Goal: Task Accomplishment & Management: Manage account settings

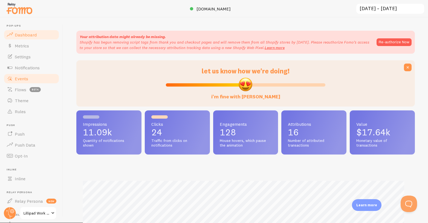
click at [25, 76] on span "Events" at bounding box center [21, 78] width 13 height 5
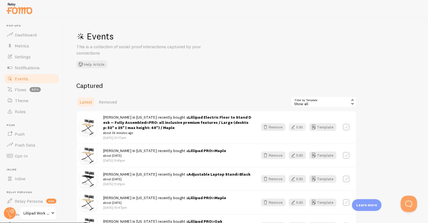
click at [291, 125] on icon "button" at bounding box center [292, 127] width 7 height 7
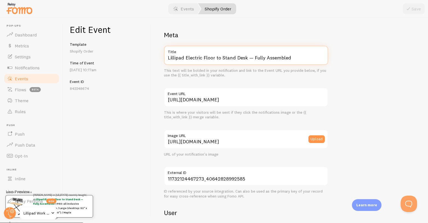
drag, startPoint x: 185, startPoint y: 58, endPoint x: 246, endPoint y: 71, distance: 62.2
click at [246, 71] on div "Lillipad Electric Floor to Stand Desk — Fully Assembled Title This text will be…" at bounding box center [246, 62] width 164 height 32
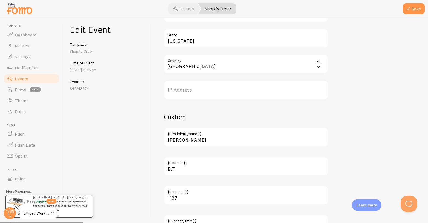
scroll to position [309, 0]
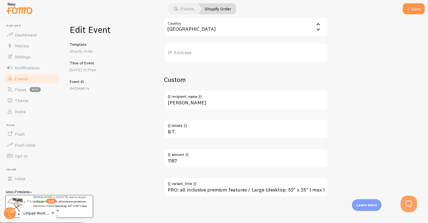
type input "Lillipad PRO"
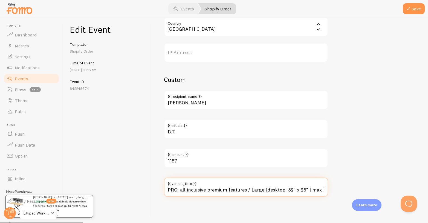
click at [210, 193] on input "PRO: all inclusive premium features / Large (desktop: 52" x 25" | max height: 4…" at bounding box center [246, 186] width 164 height 19
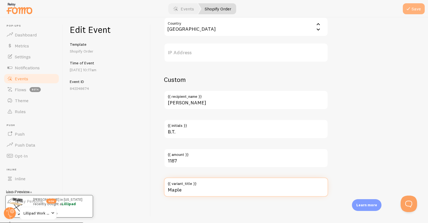
type input "Maple"
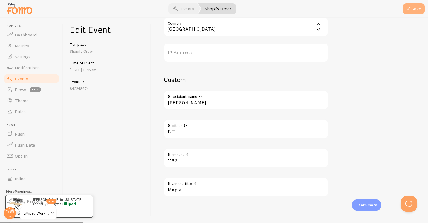
click at [408, 5] on button "Save" at bounding box center [413, 8] width 22 height 11
click at [37, 79] on link "Events" at bounding box center [31, 78] width 56 height 11
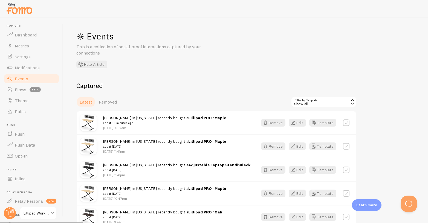
click at [28, 78] on link "Events" at bounding box center [31, 78] width 56 height 11
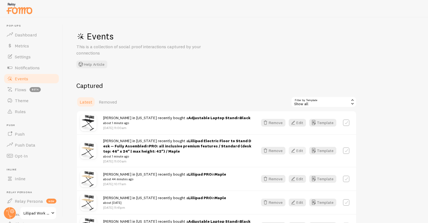
click at [298, 148] on button "Edit" at bounding box center [296, 151] width 17 height 8
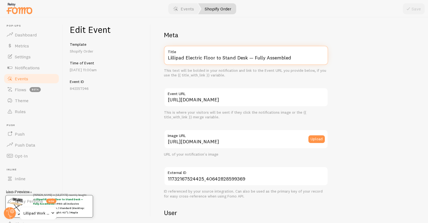
drag, startPoint x: 186, startPoint y: 57, endPoint x: 250, endPoint y: 67, distance: 65.1
click at [250, 67] on div "Lillipad Electric Floor to Stand Desk — Fully Assembled Title This text will be…" at bounding box center [246, 62] width 164 height 32
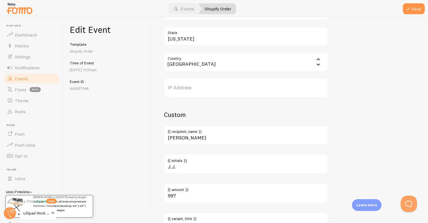
scroll to position [309, 0]
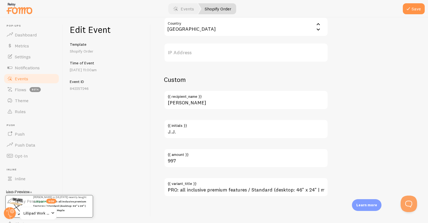
type input "Lillipad PRO"
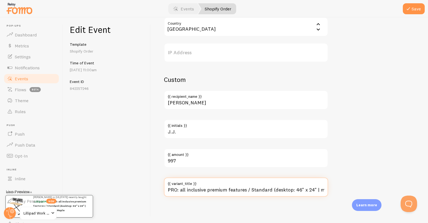
click at [264, 190] on input "PRO: all inclusive premium features / Standard (desktop: 46" x 24" | max height…" at bounding box center [246, 186] width 164 height 19
drag, startPoint x: 311, startPoint y: 189, endPoint x: 309, endPoint y: 178, distance: 11.5
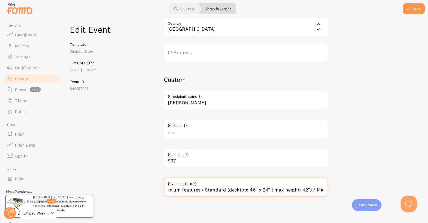
click at [309, 178] on div "PRO: all inclusive premium features / Standard (desktop: 46" x 24" | max height…" at bounding box center [246, 186] width 164 height 19
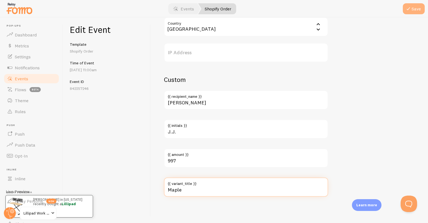
type input "Maple"
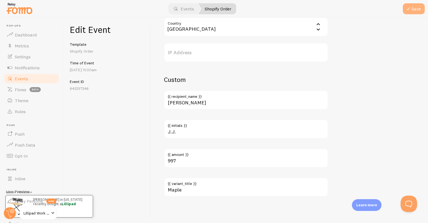
click at [408, 14] on button "Save" at bounding box center [413, 8] width 22 height 11
click at [28, 76] on link "Events" at bounding box center [31, 78] width 56 height 11
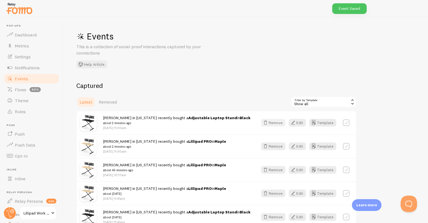
click at [281, 123] on button "Remove" at bounding box center [273, 123] width 24 height 8
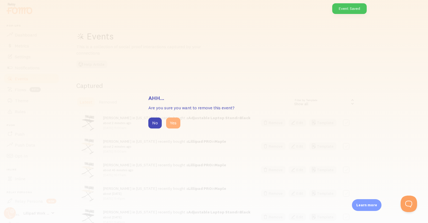
click at [171, 119] on button "Yes" at bounding box center [173, 122] width 14 height 11
